Goal: Task Accomplishment & Management: Use online tool/utility

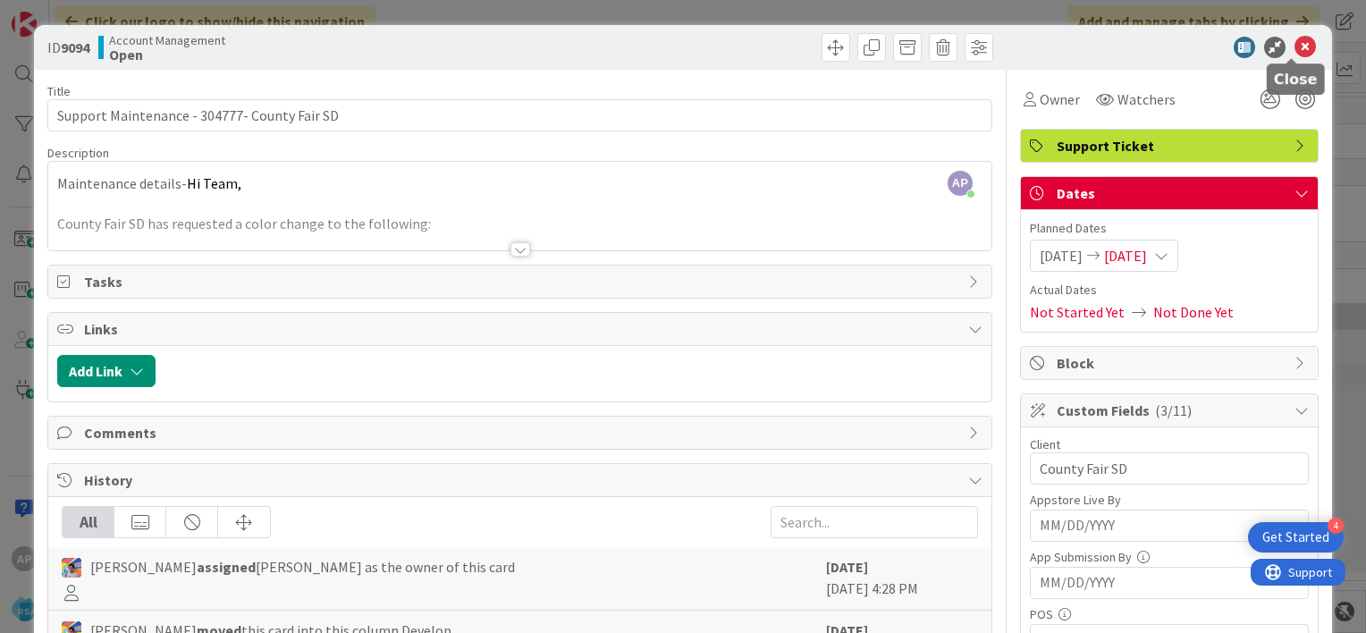
click at [1294, 46] on icon at bounding box center [1304, 47] width 21 height 21
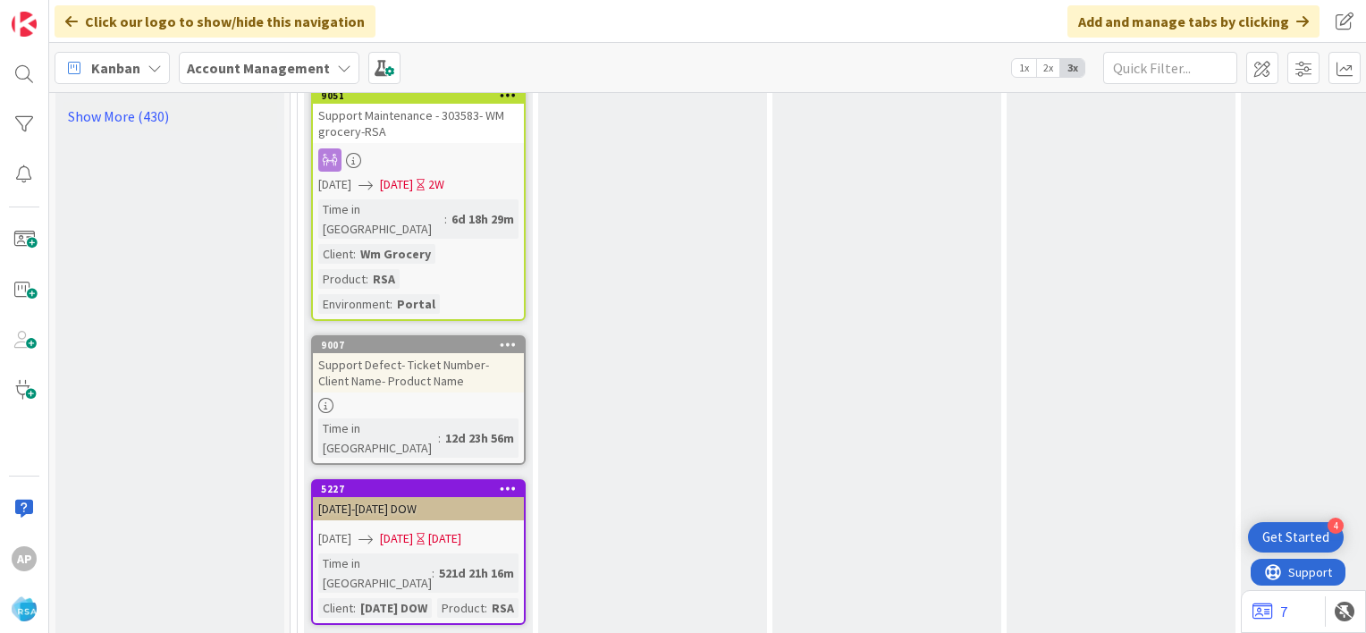
scroll to position [2982, 0]
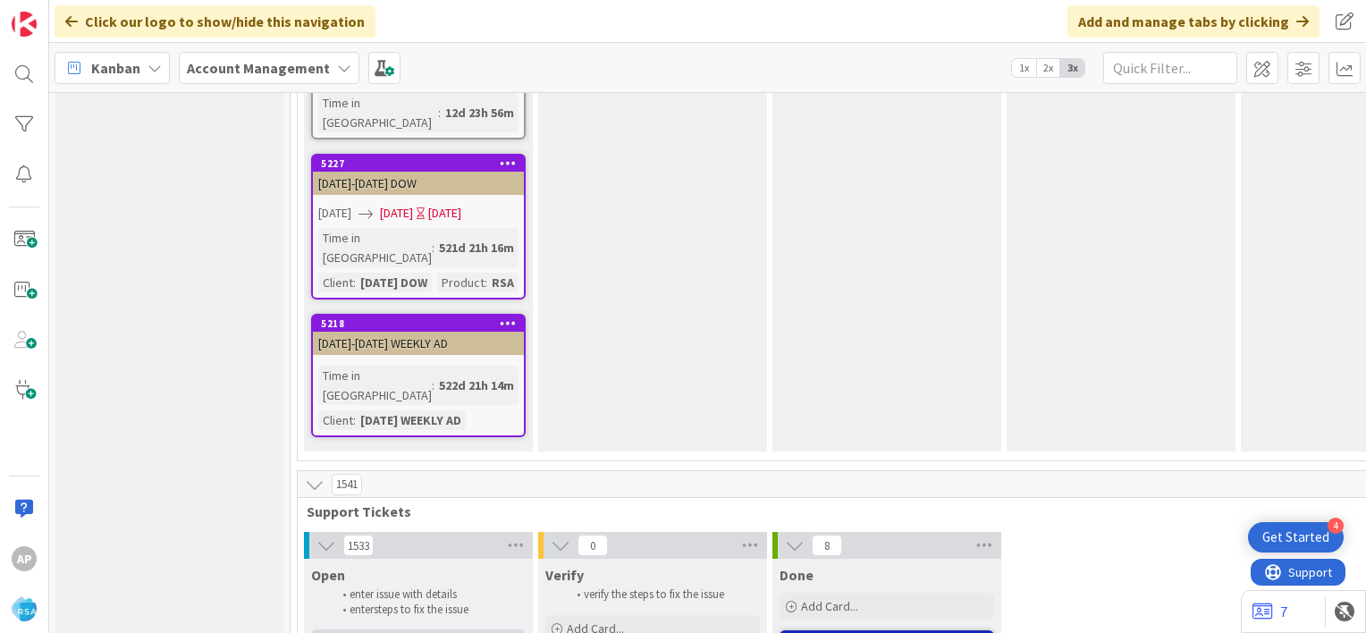
click at [392, 629] on div "Add Card..." at bounding box center [418, 642] width 215 height 27
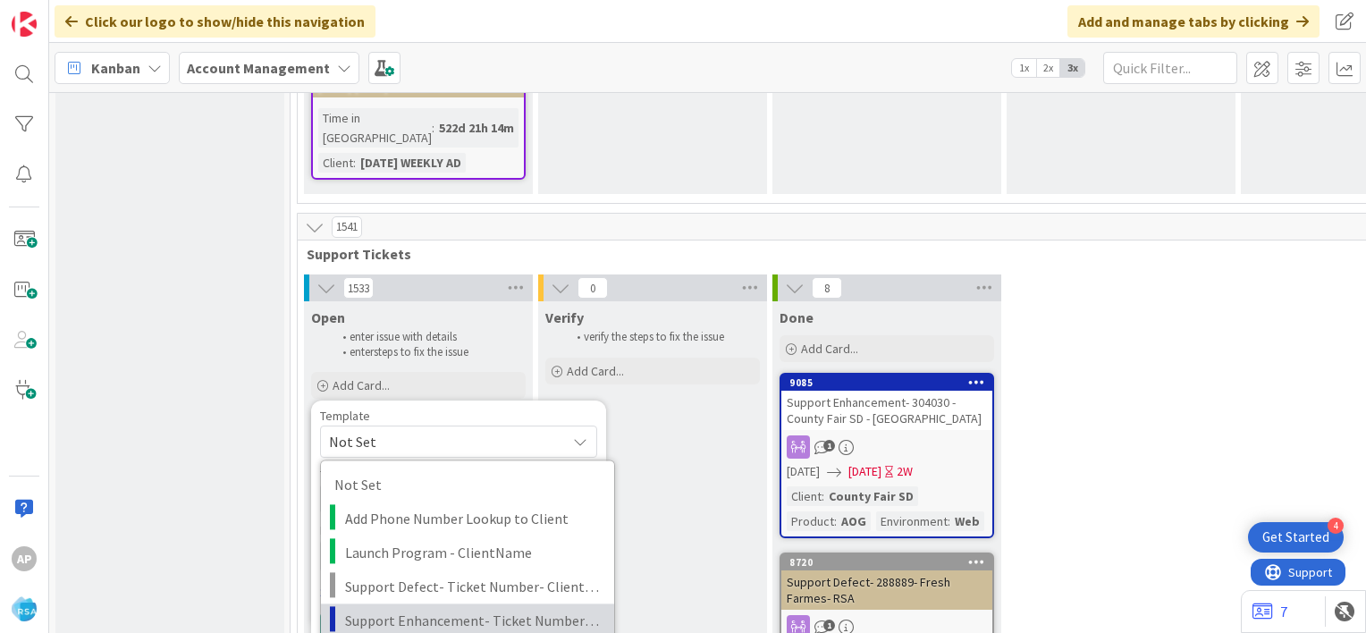
scroll to position [3242, 0]
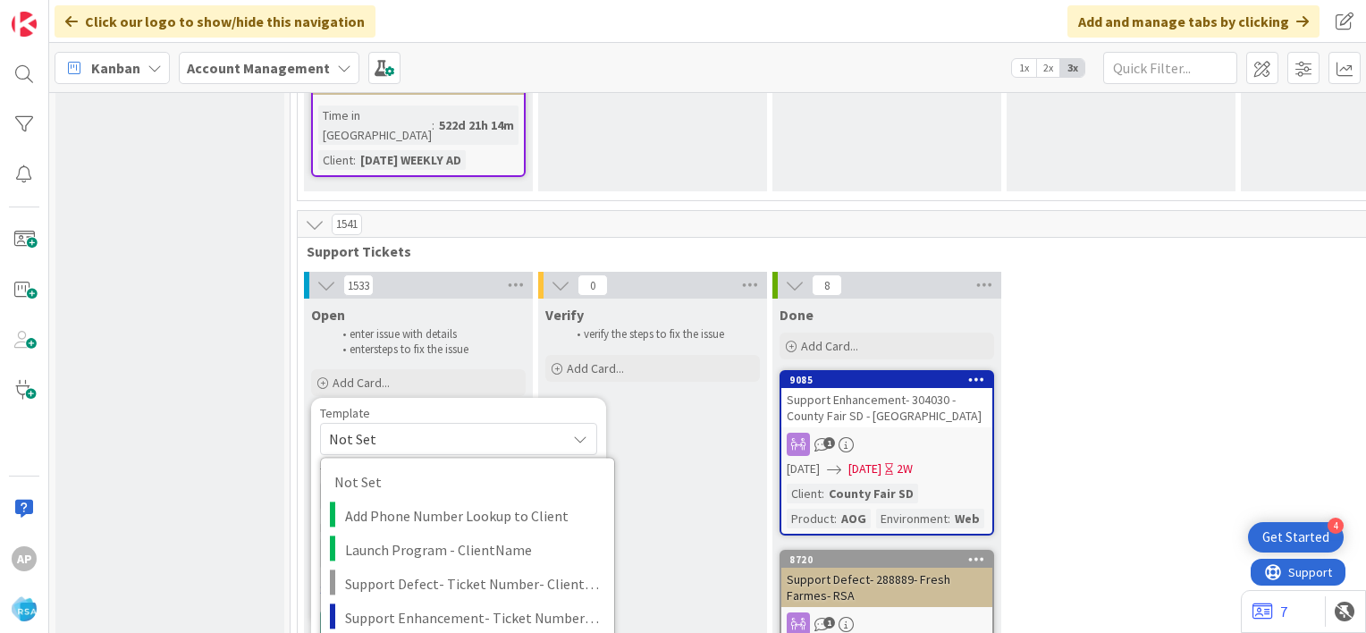
type textarea "x"
type textarea "Support Maintenance - Ticket Number-"
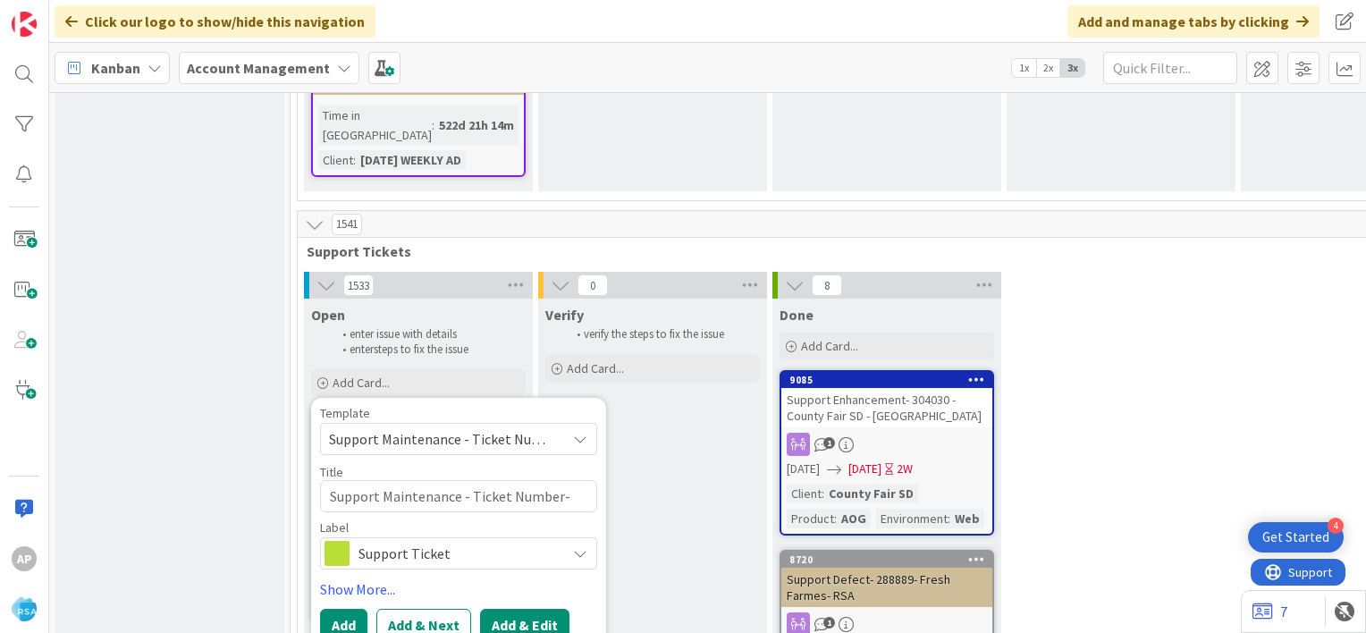
click at [543, 609] on button "Add & Edit" at bounding box center [524, 625] width 89 height 32
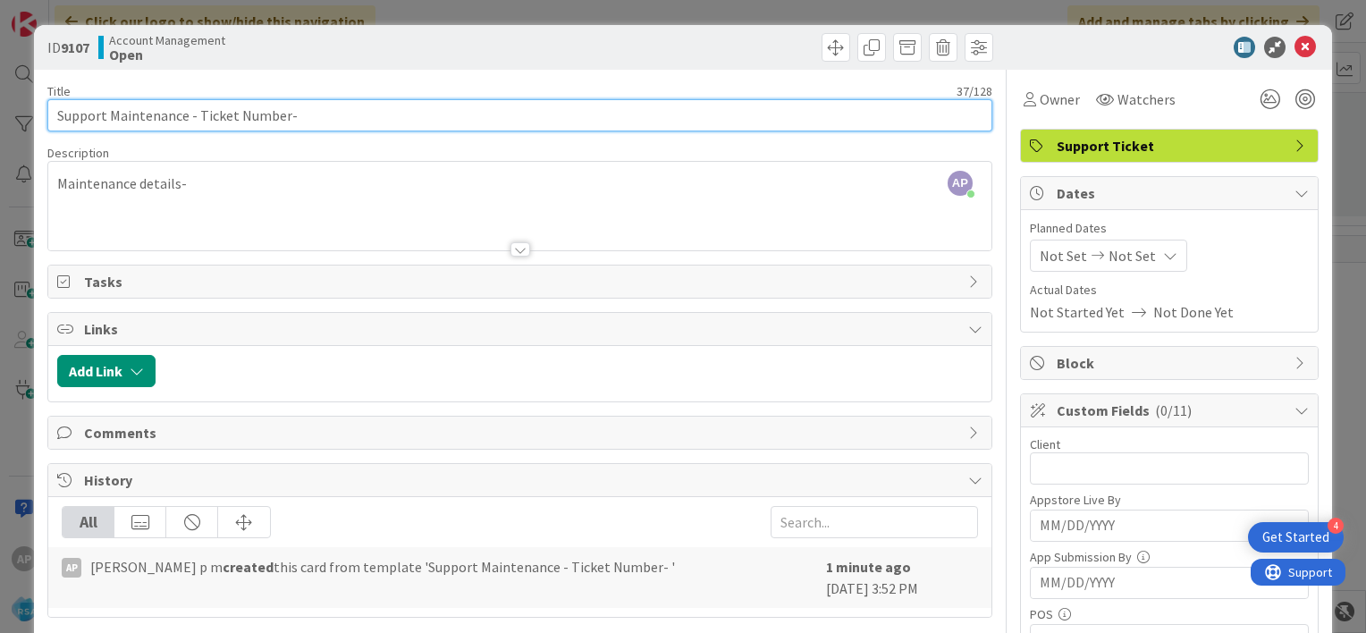
drag, startPoint x: 283, startPoint y: 116, endPoint x: 198, endPoint y: 110, distance: 86.0
click at [198, 110] on input "Support Maintenance - Ticket Number-" at bounding box center [519, 115] width 945 height 32
paste input "#305080"
click at [204, 114] on input "Support Maintenance - #305080-" at bounding box center [519, 115] width 945 height 32
click at [285, 111] on input "Support Maintenance - 305080-" at bounding box center [519, 115] width 945 height 32
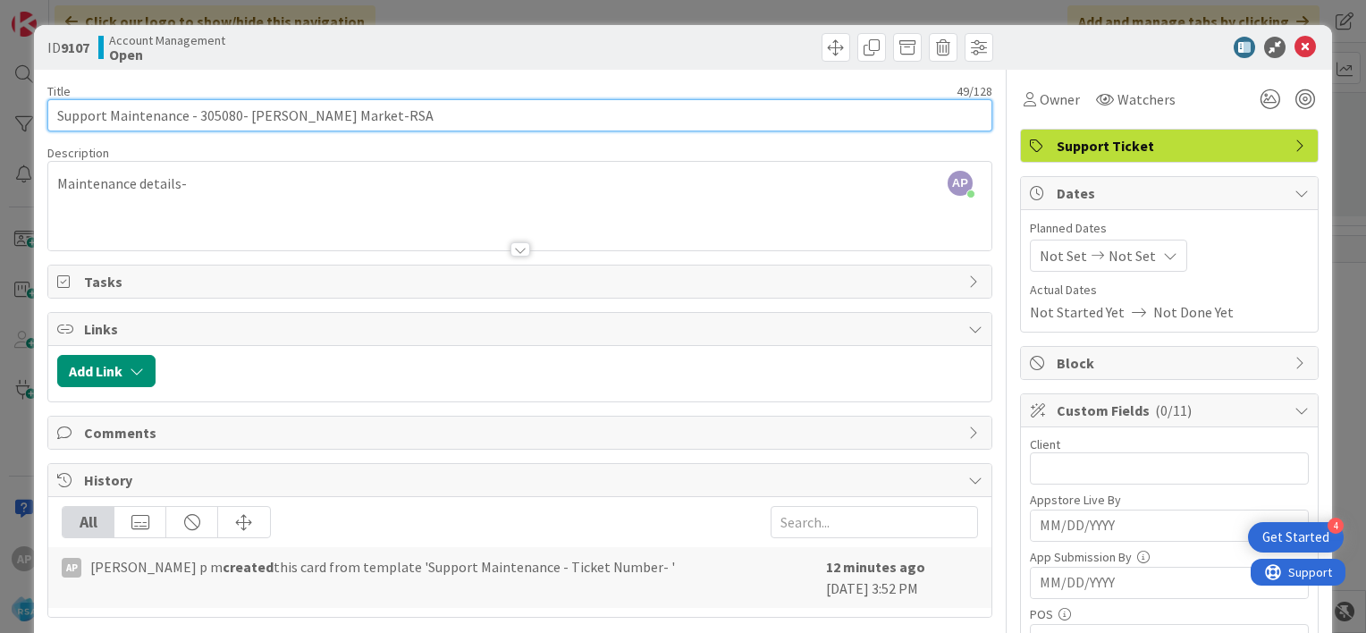
type input "Support Maintenance - 305080- [PERSON_NAME] Market-RSA"
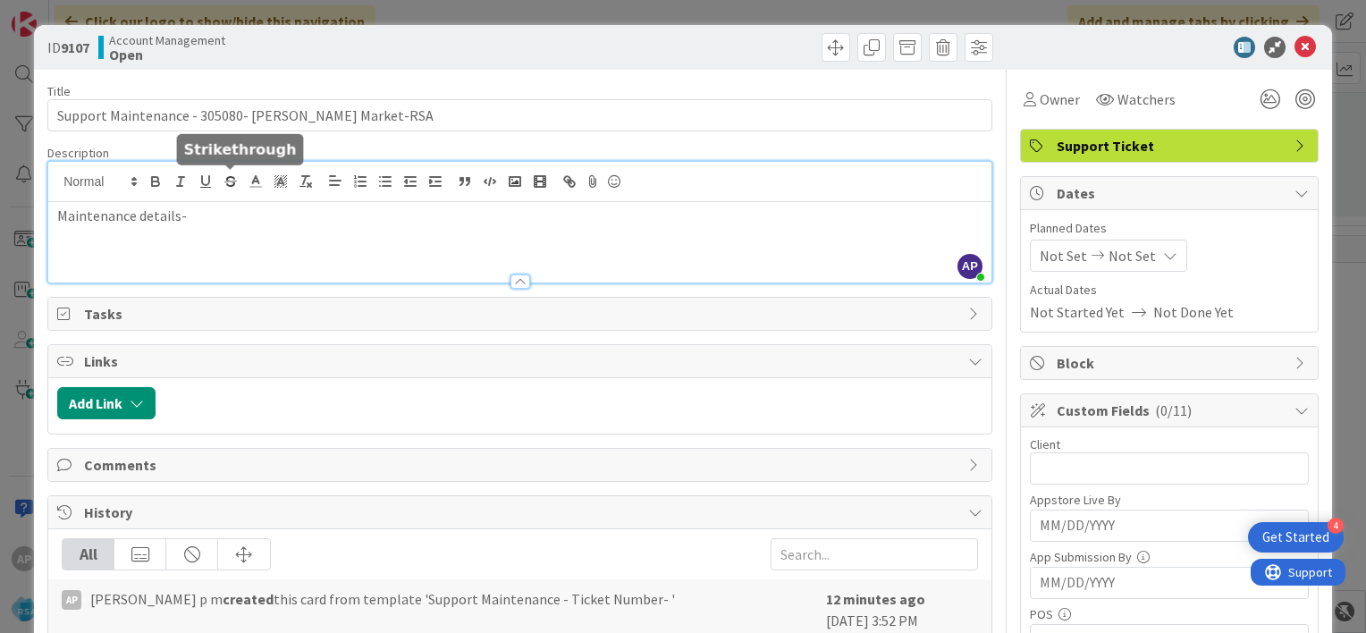
click at [237, 186] on div "AP [PERSON_NAME] p m joined 12 m ago Maintenance details-" at bounding box center [519, 222] width 943 height 121
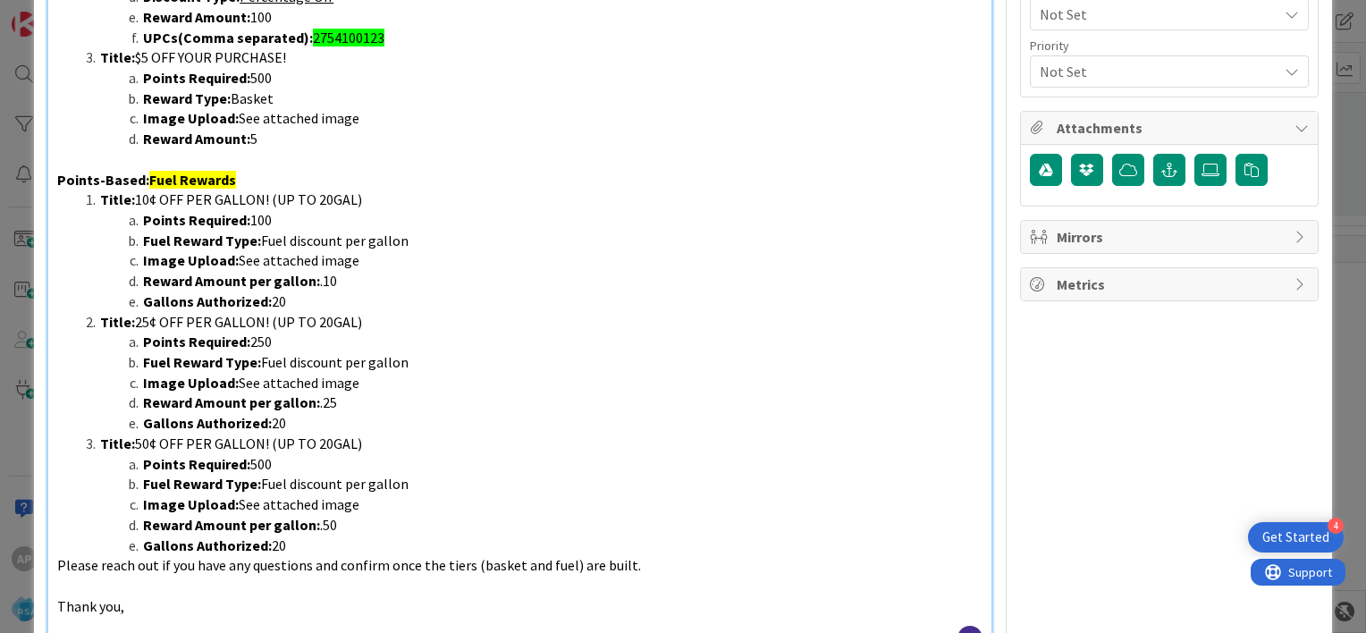
scroll to position [1291, 0]
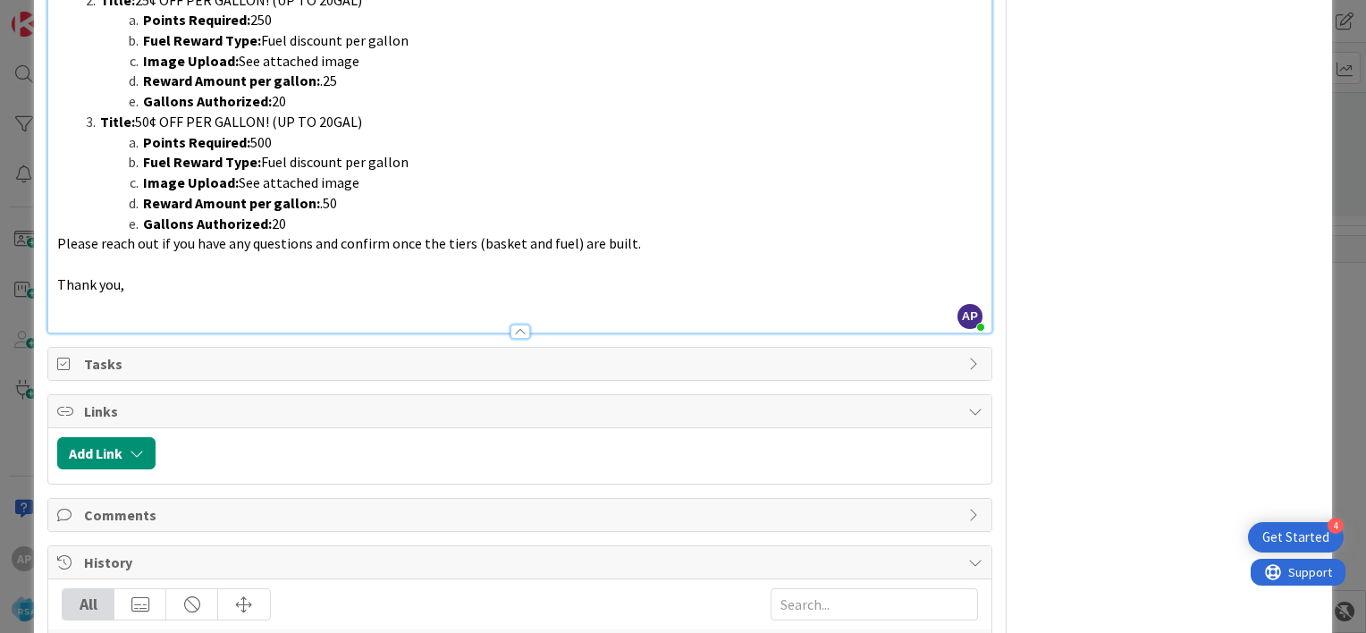
click at [154, 291] on p "Thank you," at bounding box center [519, 284] width 925 height 21
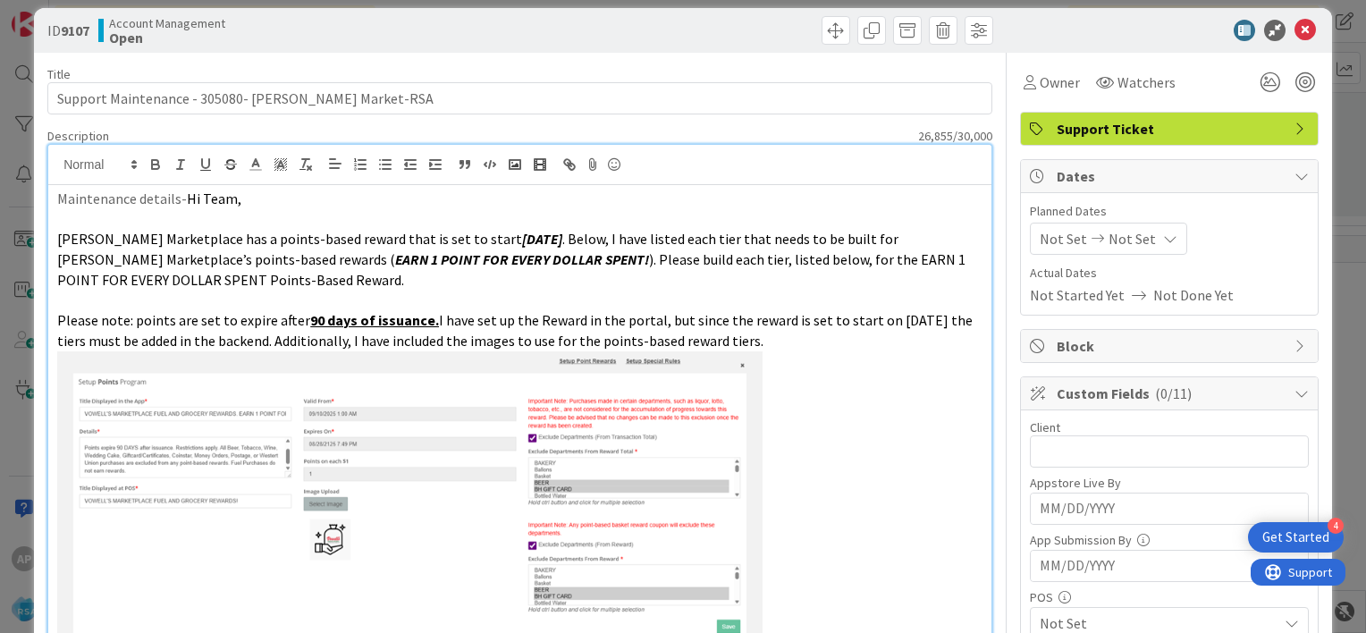
scroll to position [0, 0]
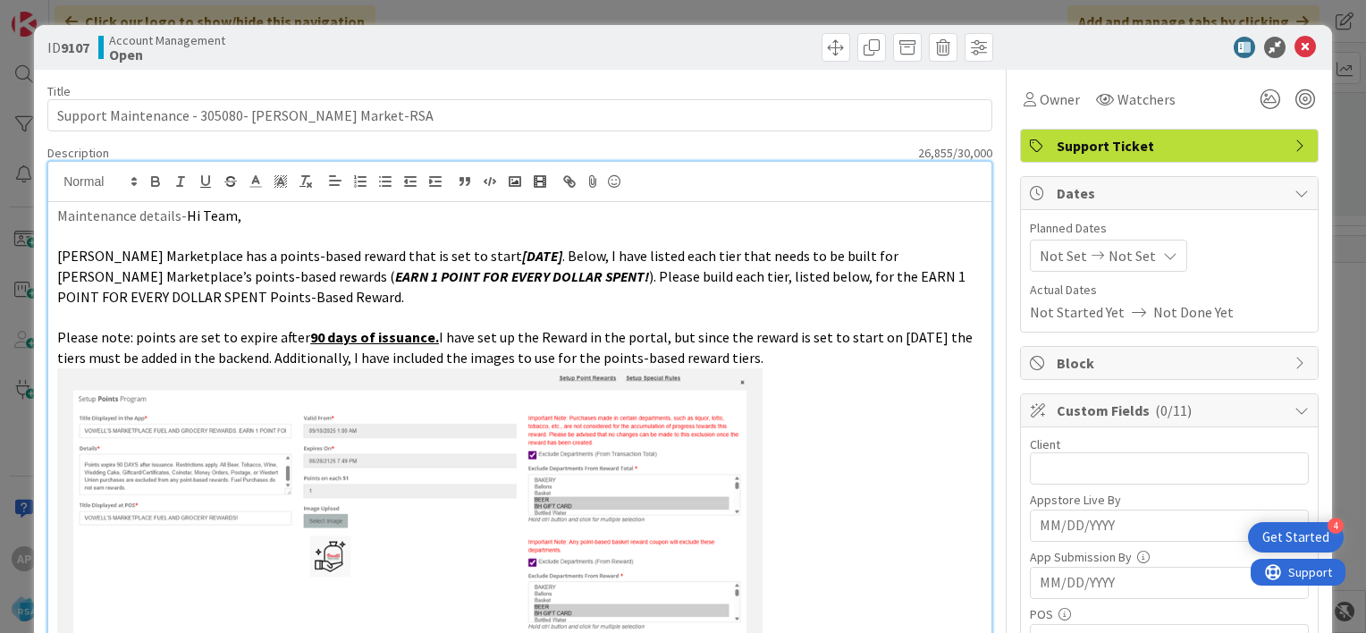
click at [1060, 261] on span "Not Set" at bounding box center [1063, 255] width 47 height 21
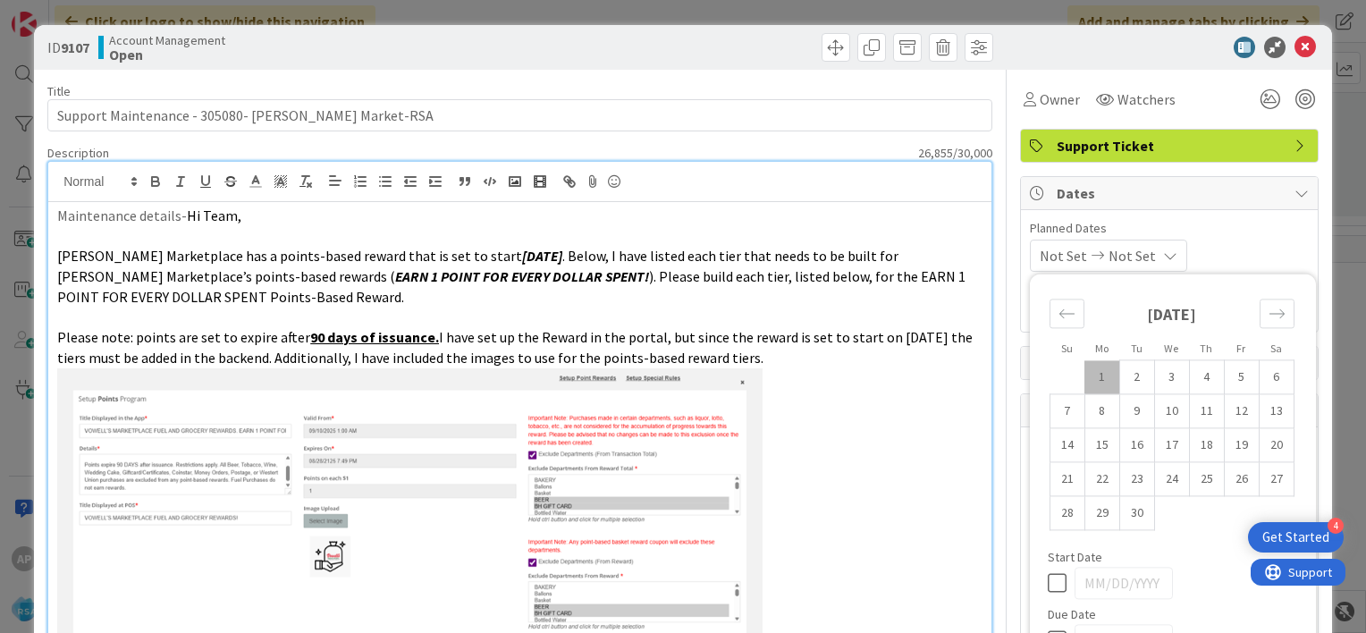
click at [1084, 373] on td "1" at bounding box center [1101, 377] width 35 height 34
type input "[DATE]"
click at [1226, 410] on td "12" at bounding box center [1241, 411] width 35 height 34
type input "[DATE]"
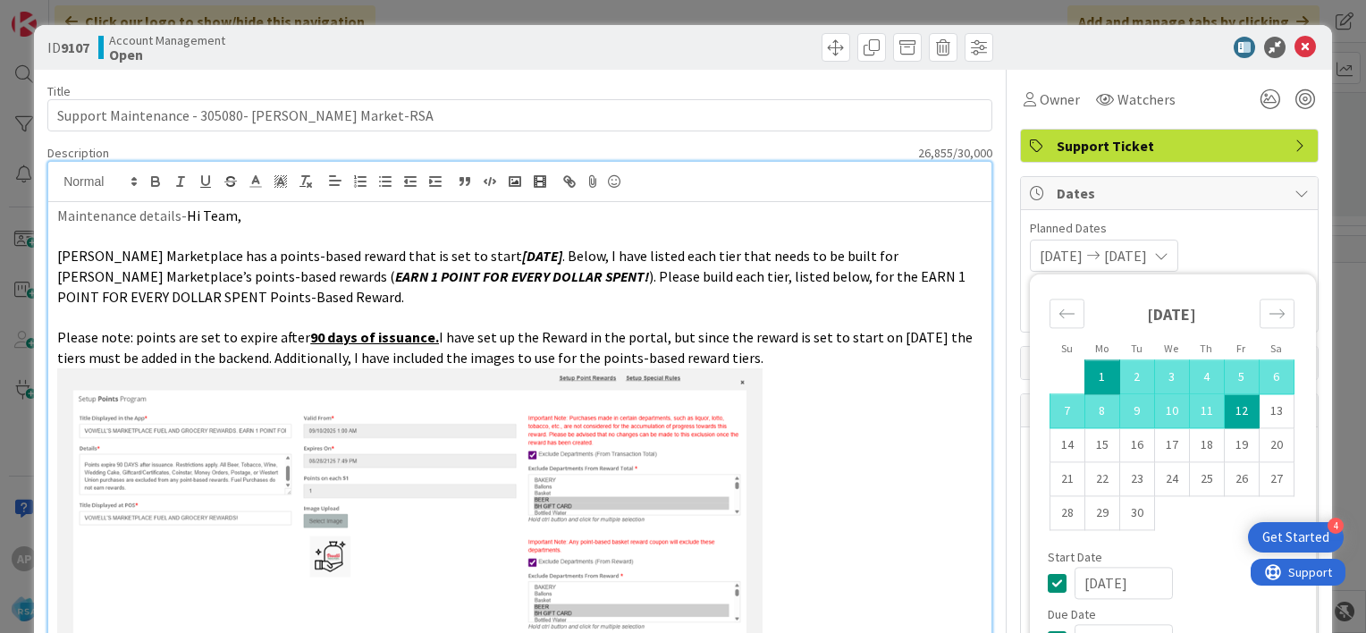
click at [1237, 247] on div "[DATE] [DATE] Su Mo Tu We Th Fr Sa [DATE] 1 2 3 4 5 6 7 8 9 10 11 12 13 14 15 1…" at bounding box center [1169, 256] width 279 height 32
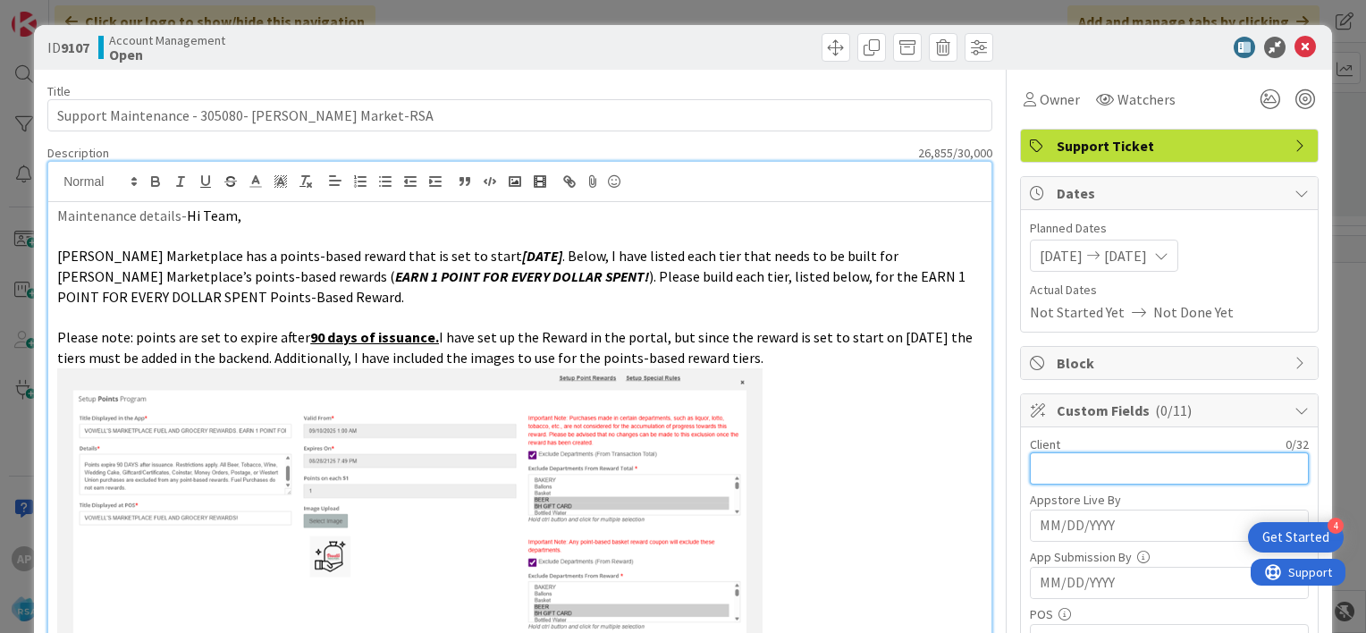
click at [1038, 468] on input "text" at bounding box center [1169, 468] width 279 height 32
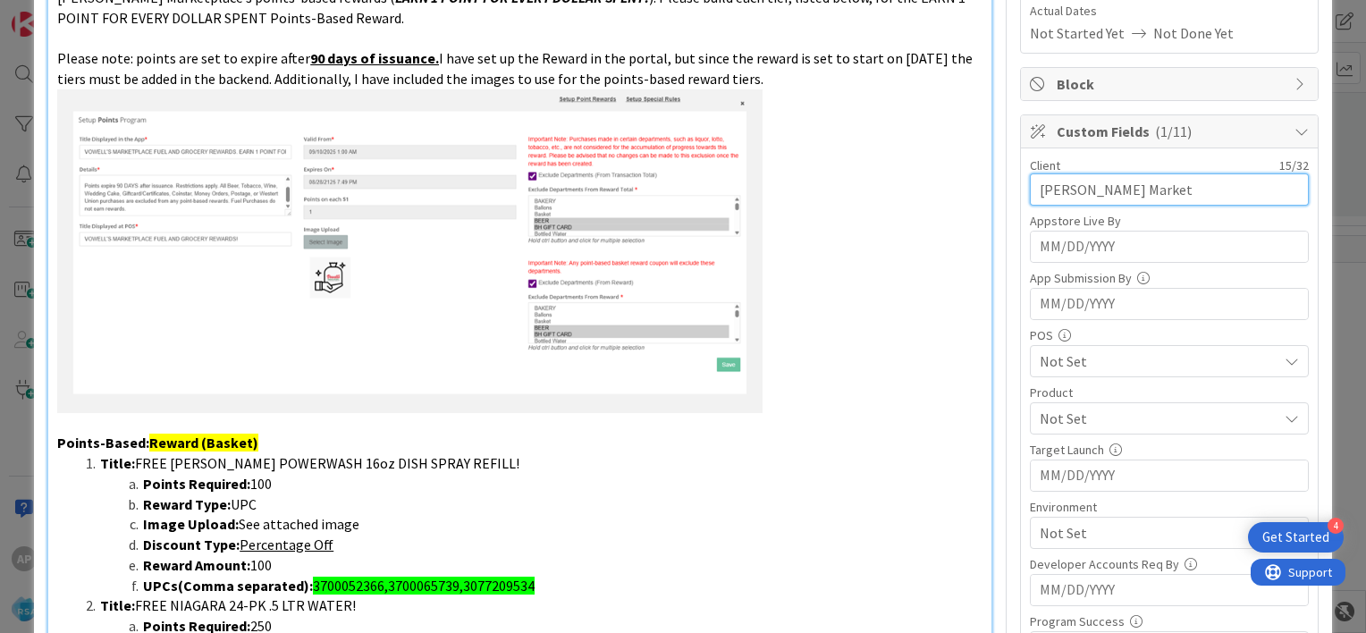
scroll to position [279, 0]
type input "[PERSON_NAME] Market"
click at [1130, 417] on span "Not Set" at bounding box center [1159, 418] width 238 height 21
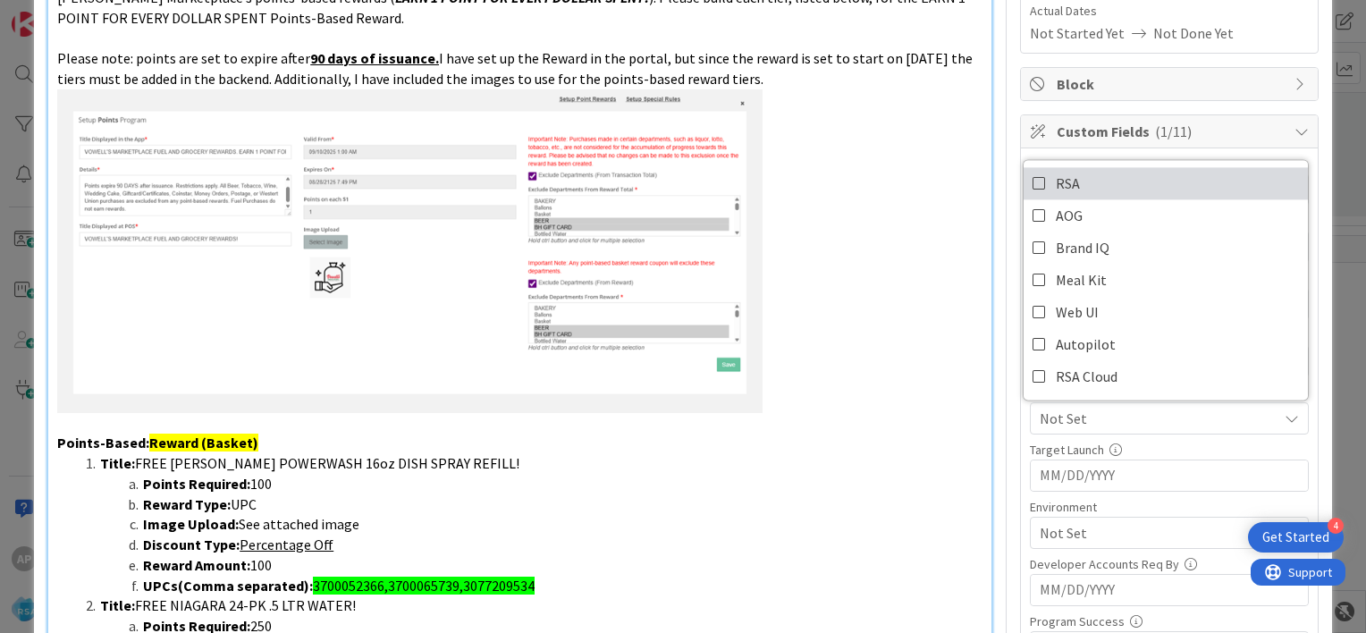
click at [1032, 178] on icon at bounding box center [1039, 183] width 14 height 27
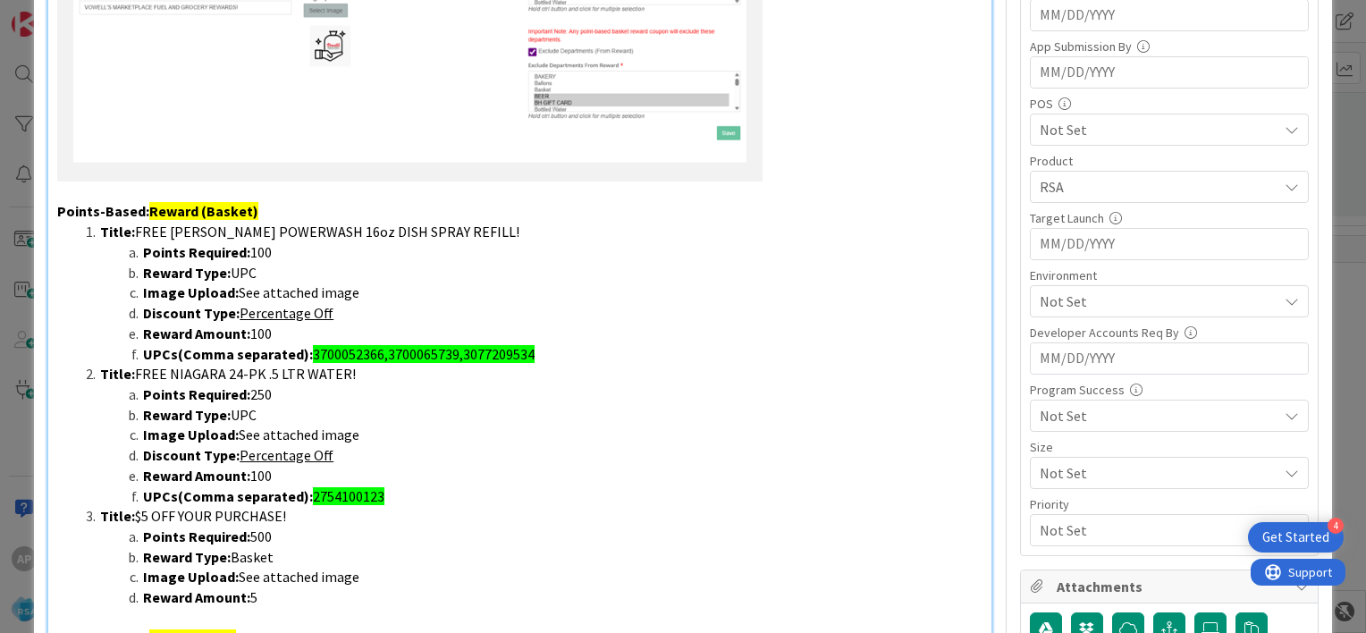
scroll to position [514, 0]
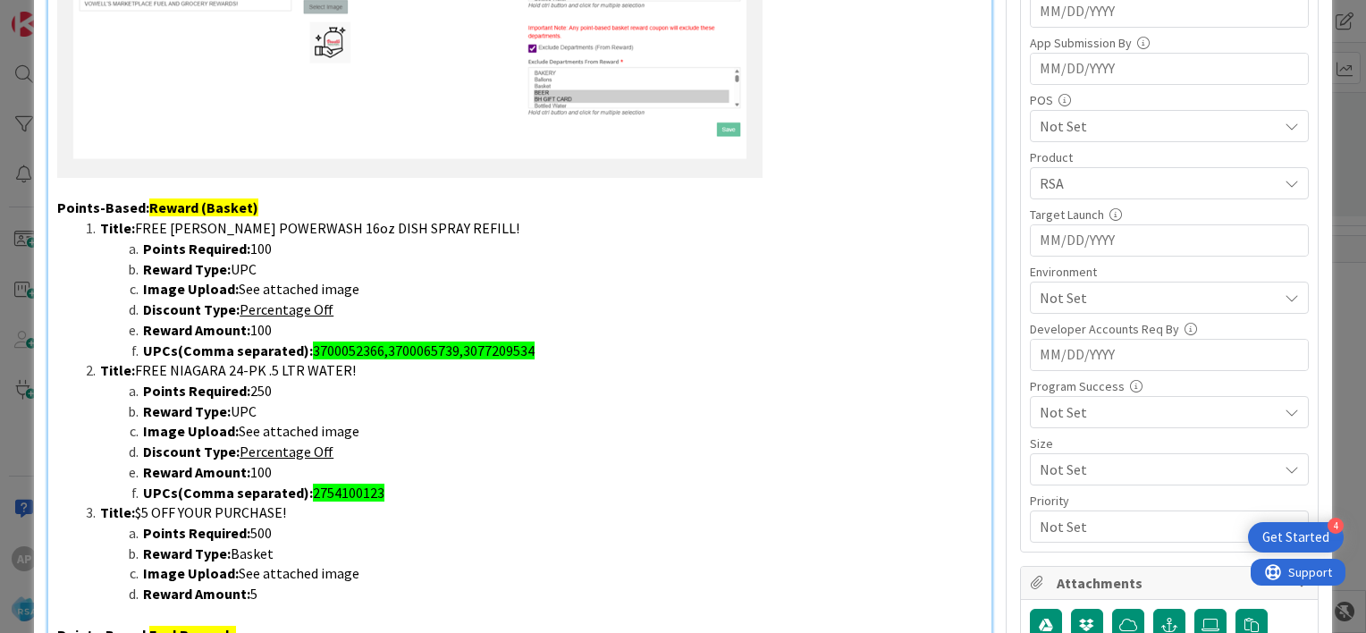
click at [1176, 294] on span "Not Set" at bounding box center [1159, 297] width 238 height 21
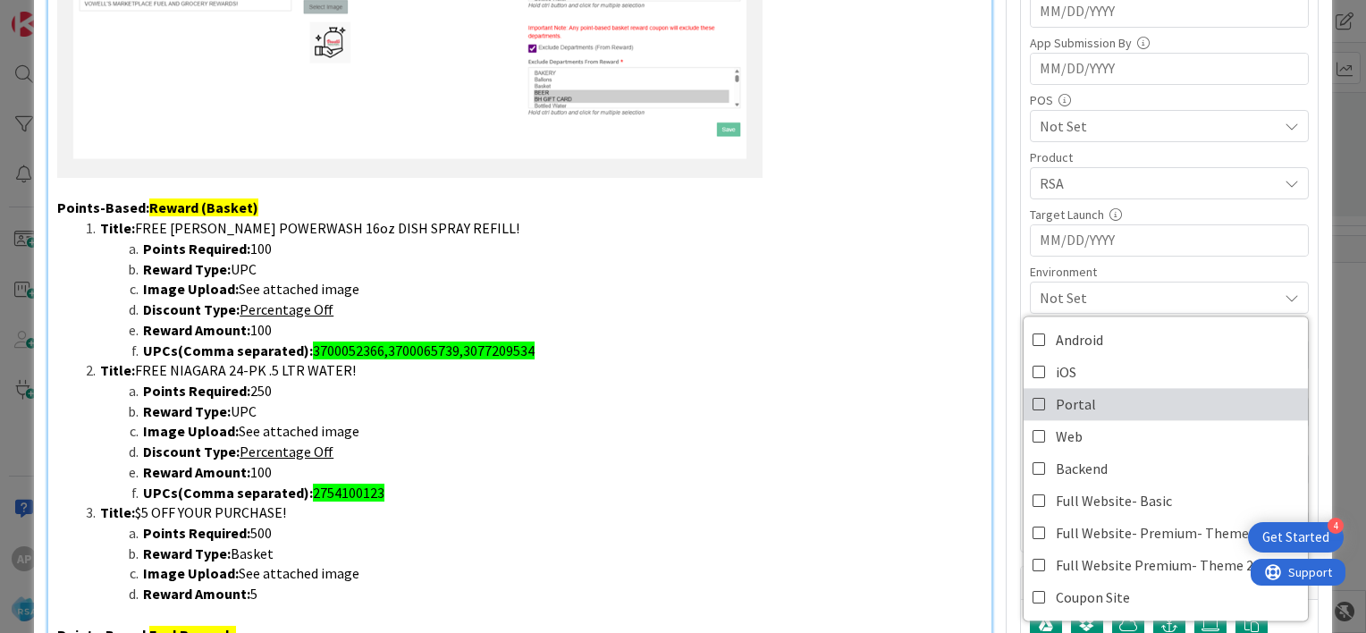
click at [1032, 400] on icon at bounding box center [1039, 404] width 14 height 27
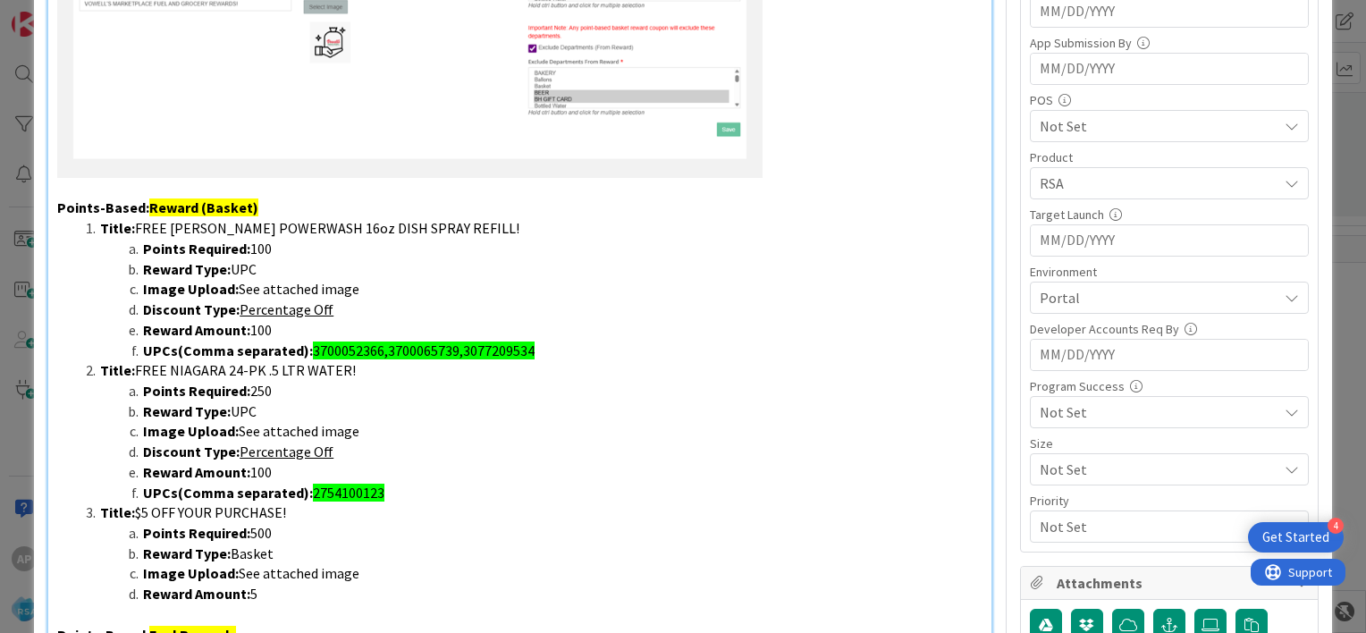
scroll to position [0, 0]
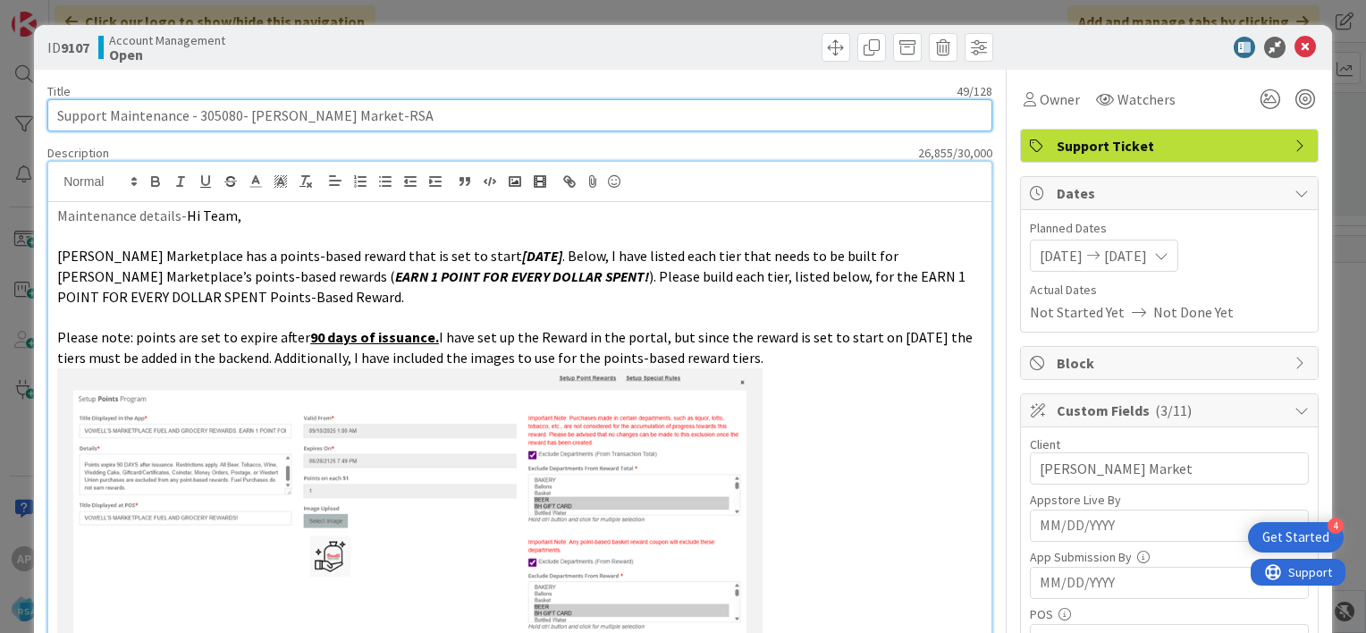
drag, startPoint x: 197, startPoint y: 119, endPoint x: 338, endPoint y: 114, distance: 141.3
click at [338, 114] on input "Support Maintenance - 305080- [PERSON_NAME] Market-RSA" at bounding box center [519, 115] width 945 height 32
